Goal: Task Accomplishment & Management: Manage account settings

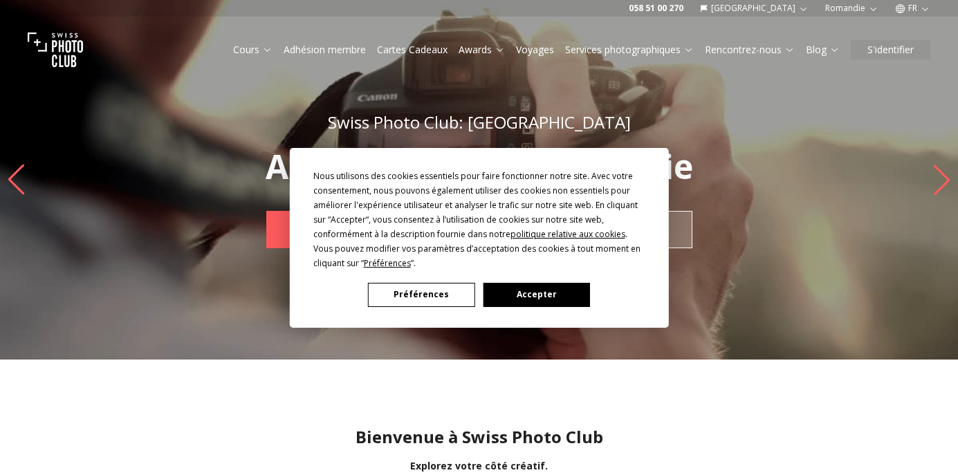
click at [885, 48] on div "Nous utilisons des cookies essentiels pour faire fonctionner notre site. Avec v…" at bounding box center [479, 237] width 958 height 475
click at [533, 302] on button "Accepter" at bounding box center [536, 295] width 107 height 24
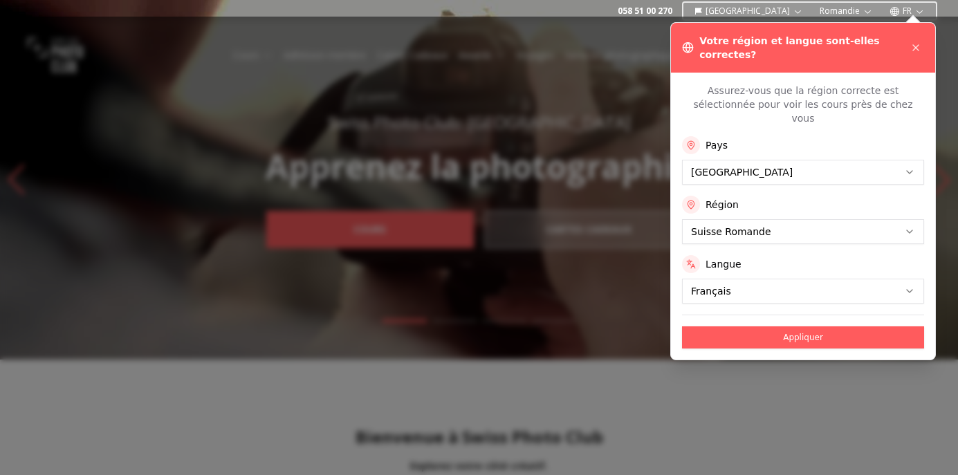
click at [879, 73] on div "Assurez-vous que la région correcte est sélectionnée pour voir les cours près d…" at bounding box center [803, 216] width 264 height 287
click at [816, 326] on button "Appliquer" at bounding box center [803, 337] width 242 height 22
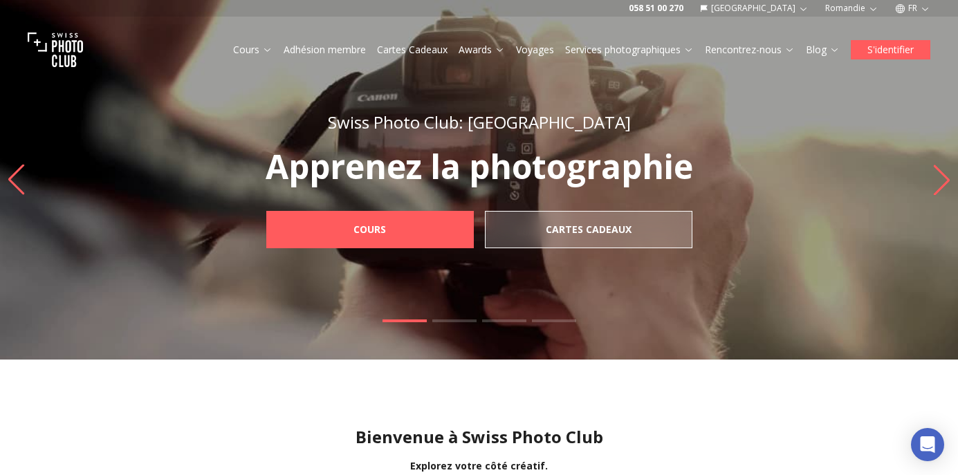
click at [879, 48] on button "S'identifier" at bounding box center [891, 49] width 80 height 19
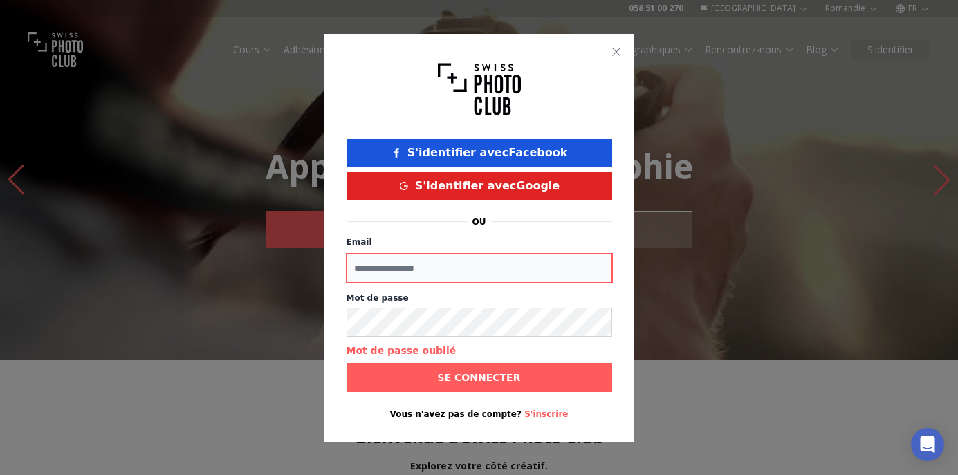
click at [413, 268] on input "Email" at bounding box center [479, 268] width 266 height 29
type input "**********"
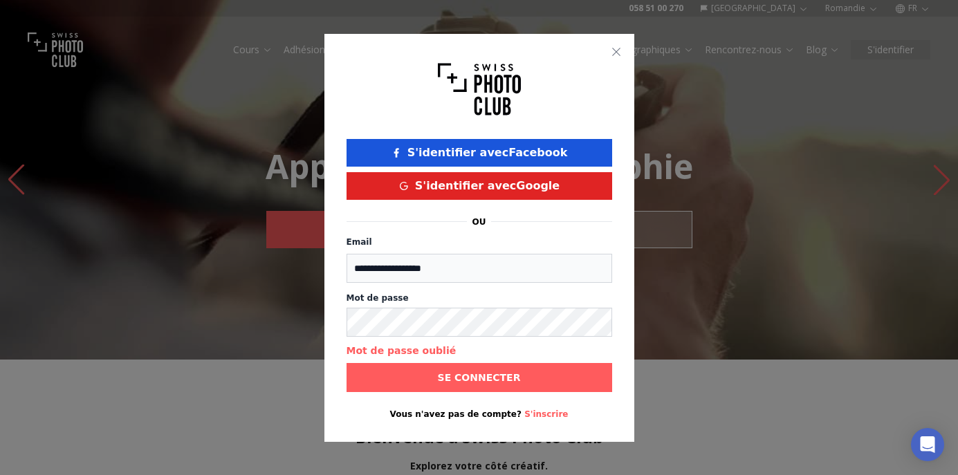
type input "********"
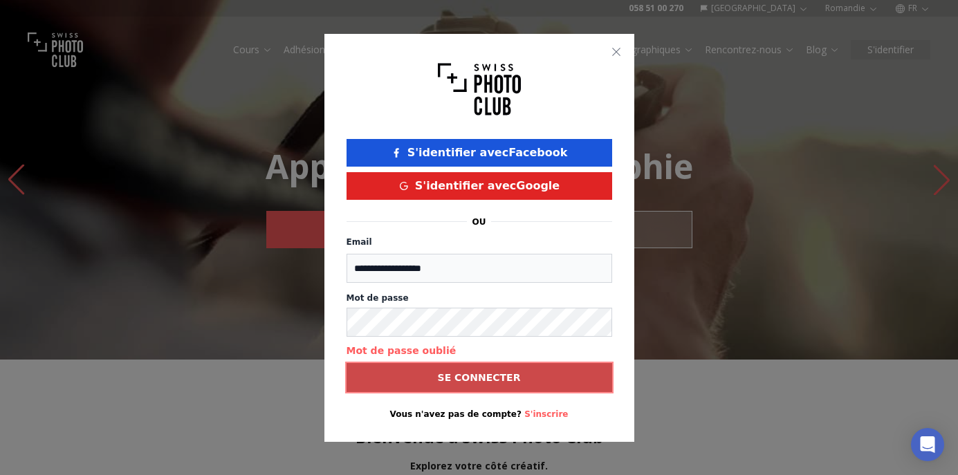
click at [463, 378] on b "Se connecter" at bounding box center [479, 378] width 83 height 14
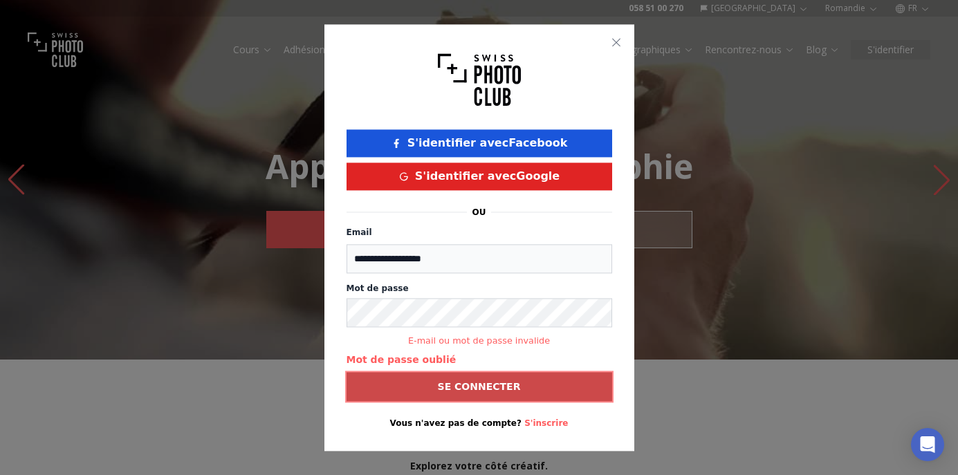
click at [465, 378] on span "Se connecter" at bounding box center [479, 386] width 105 height 25
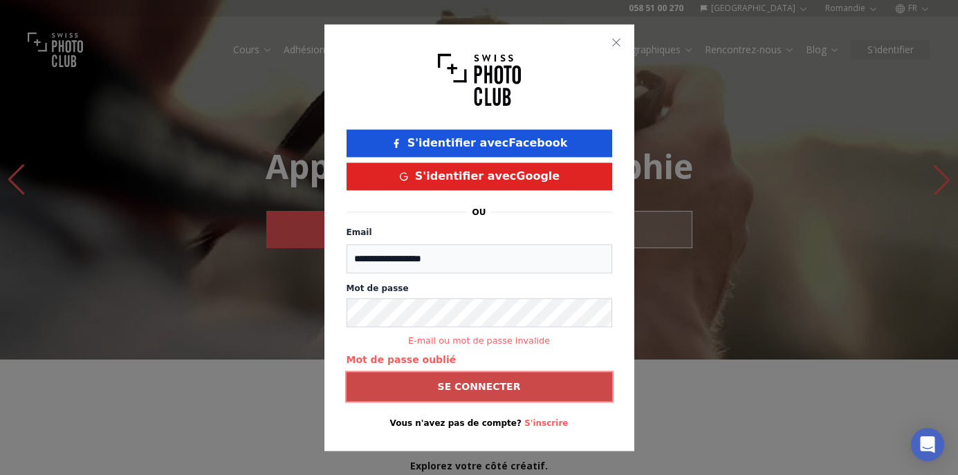
click at [470, 388] on b "Se connecter" at bounding box center [479, 387] width 83 height 14
